Goal: Information Seeking & Learning: Learn about a topic

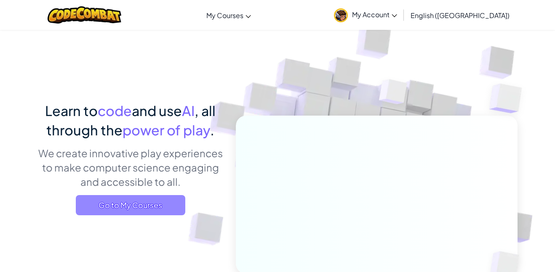
click at [144, 202] on span "Go to My Courses" at bounding box center [130, 205] width 109 height 20
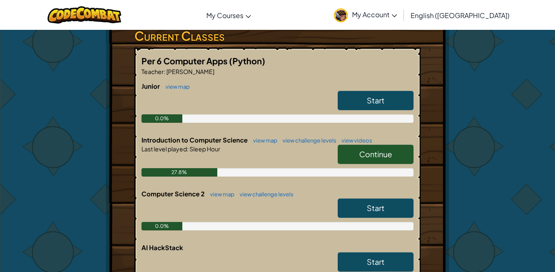
scroll to position [143, 0]
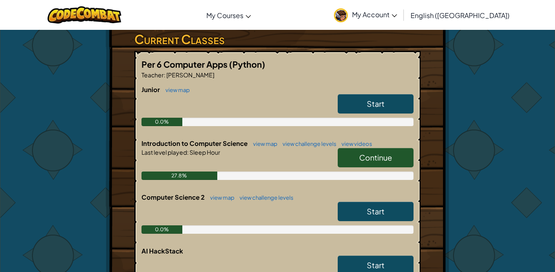
click at [399, 165] on link "Continue" at bounding box center [376, 157] width 76 height 19
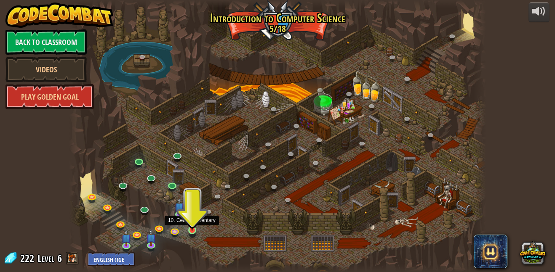
click at [188, 230] on img at bounding box center [192, 219] width 10 height 23
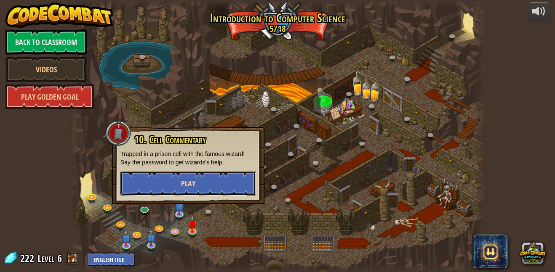
click at [221, 182] on button "Play" at bounding box center [188, 183] width 136 height 25
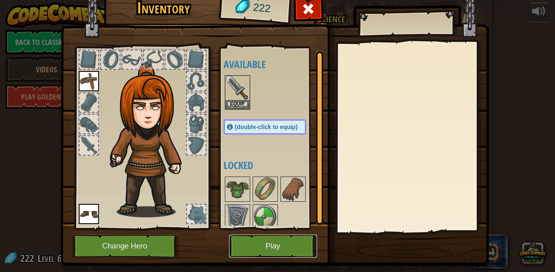
click at [262, 240] on button "Play" at bounding box center [273, 246] width 88 height 23
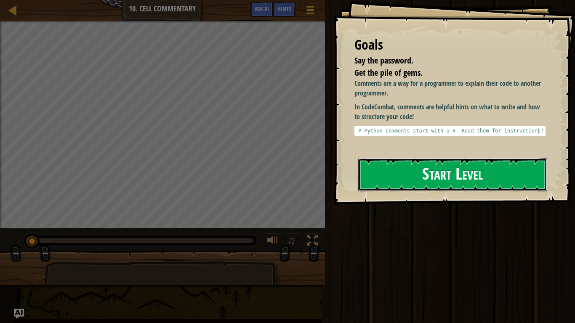
click at [456, 189] on button "Start Level" at bounding box center [452, 174] width 189 height 33
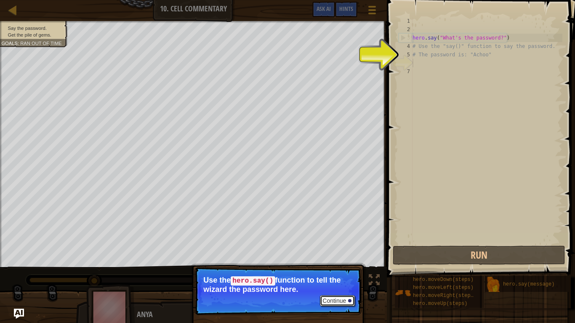
click at [339, 272] on button "Continue" at bounding box center [337, 300] width 35 height 11
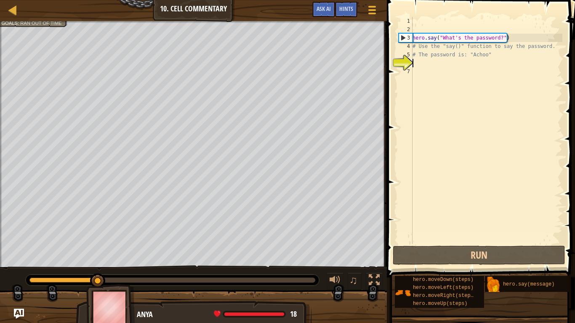
scroll to position [4, 0]
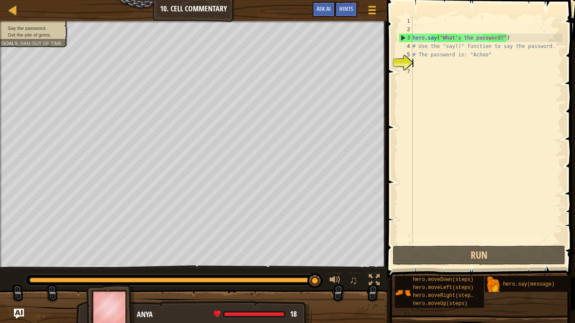
type textarea "# The password is: "Achoo""
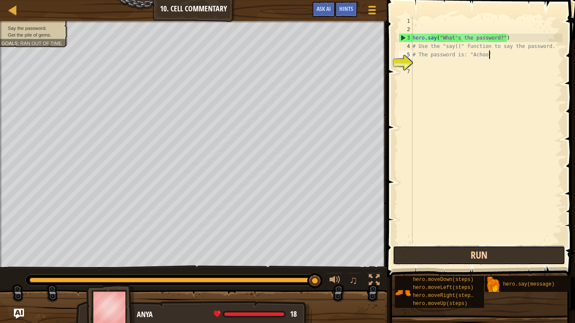
click at [443, 255] on button "Run" at bounding box center [479, 255] width 173 height 19
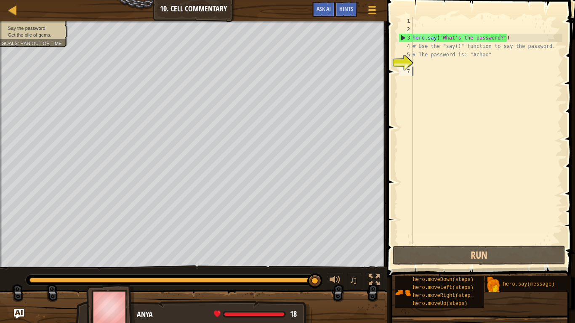
click at [420, 68] on div "hero . say ( "What's the password?" ) # Use the "say()" function to say the pas…" at bounding box center [487, 139] width 152 height 244
click at [420, 64] on div "hero . say ( "What's the password?" ) # Use the "say()" function to say the pas…" at bounding box center [487, 139] width 152 height 244
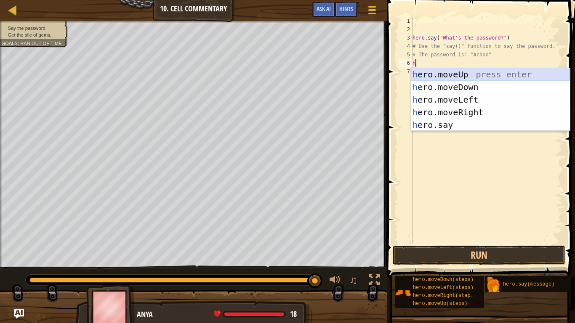
scroll to position [4, 0]
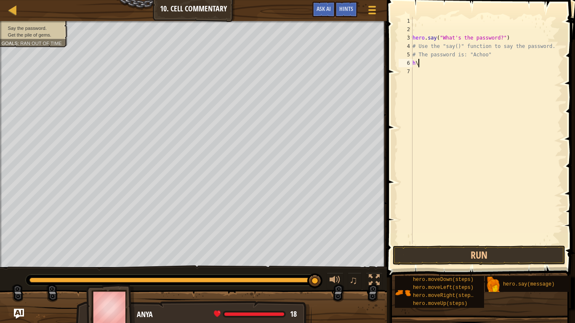
type textarea "h"
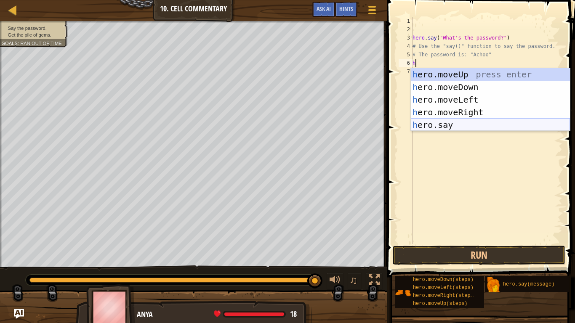
click at [453, 120] on div "h ero.moveUp press enter h ero.moveDown press enter h ero.moveLeft press enter …" at bounding box center [490, 112] width 159 height 88
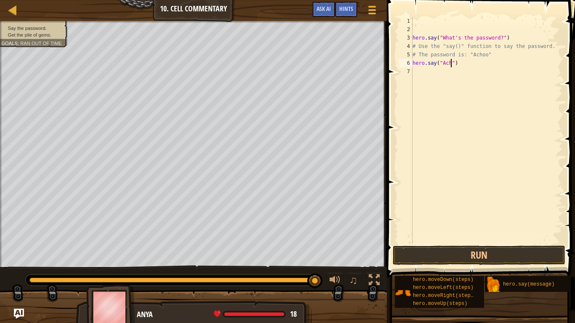
scroll to position [4, 6]
type textarea "hero.say("Achool")"
click at [437, 70] on div "hero . say ( "What's the password?" ) # Use the "say()" function to say the pas…" at bounding box center [487, 139] width 152 height 244
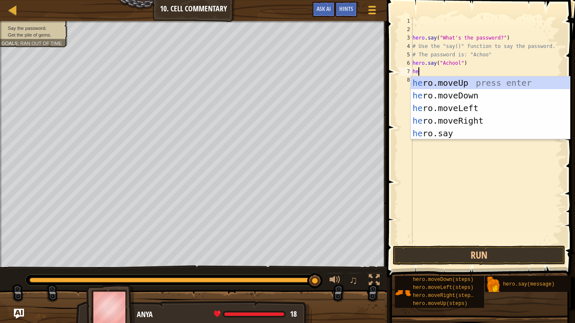
type textarea "her"
click at [468, 86] on div "her o.moveUp press enter her o.moveDown press enter her o.moveLeft press enter …" at bounding box center [490, 121] width 159 height 88
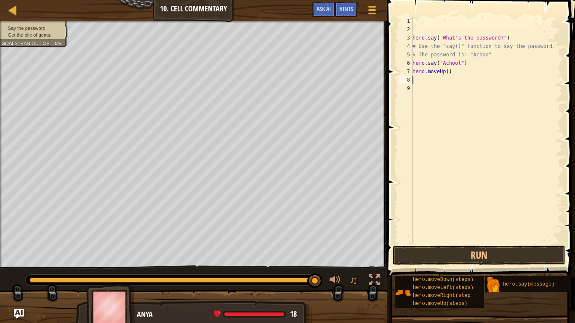
scroll to position [4, 0]
click at [449, 77] on div "hero . say ( "What's the password?" ) # Use the "say()" function to say the pas…" at bounding box center [487, 139] width 152 height 244
click at [448, 69] on div "hero . say ( "What's the password?" ) # Use the "say()" function to say the pas…" at bounding box center [487, 139] width 152 height 244
click at [487, 255] on button "Run" at bounding box center [479, 255] width 173 height 19
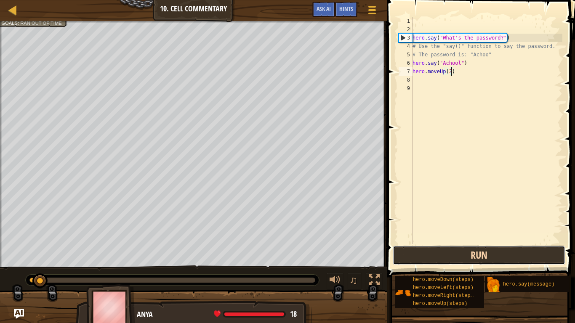
click at [487, 255] on button "Run" at bounding box center [479, 255] width 173 height 19
click at [487, 255] on button "Running" at bounding box center [479, 255] width 173 height 19
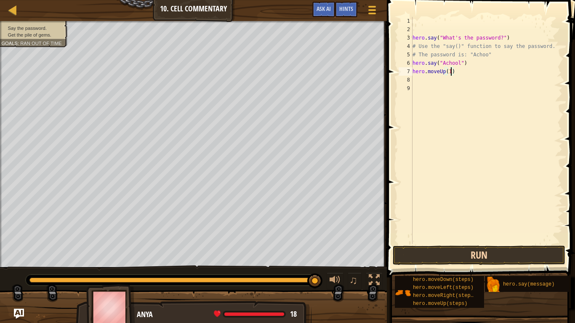
type textarea "hero.moveUp(1)"
click at [455, 260] on button "Run" at bounding box center [479, 255] width 173 height 19
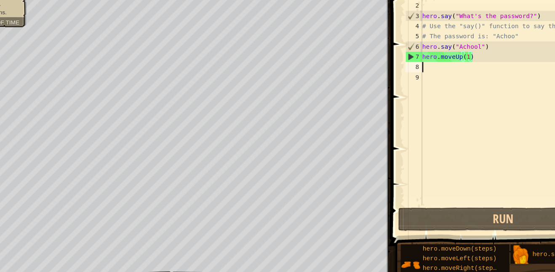
click at [394, 80] on div "hero . say ( "What's the password?" ) # Use the "say()" function to say the pas…" at bounding box center [467, 114] width 152 height 194
click at [438, 64] on div "hero . say ( "What's the password?" ) # Use the "say()" function to say the pas…" at bounding box center [467, 114] width 152 height 194
click at [438, 62] on div "hero . say ( "What's the password?" ) # Use the "say()" function to say the pas…" at bounding box center [467, 114] width 152 height 194
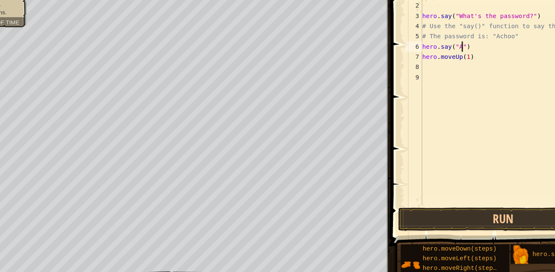
type textarea "hero.say("")"
